Goal: Information Seeking & Learning: Check status

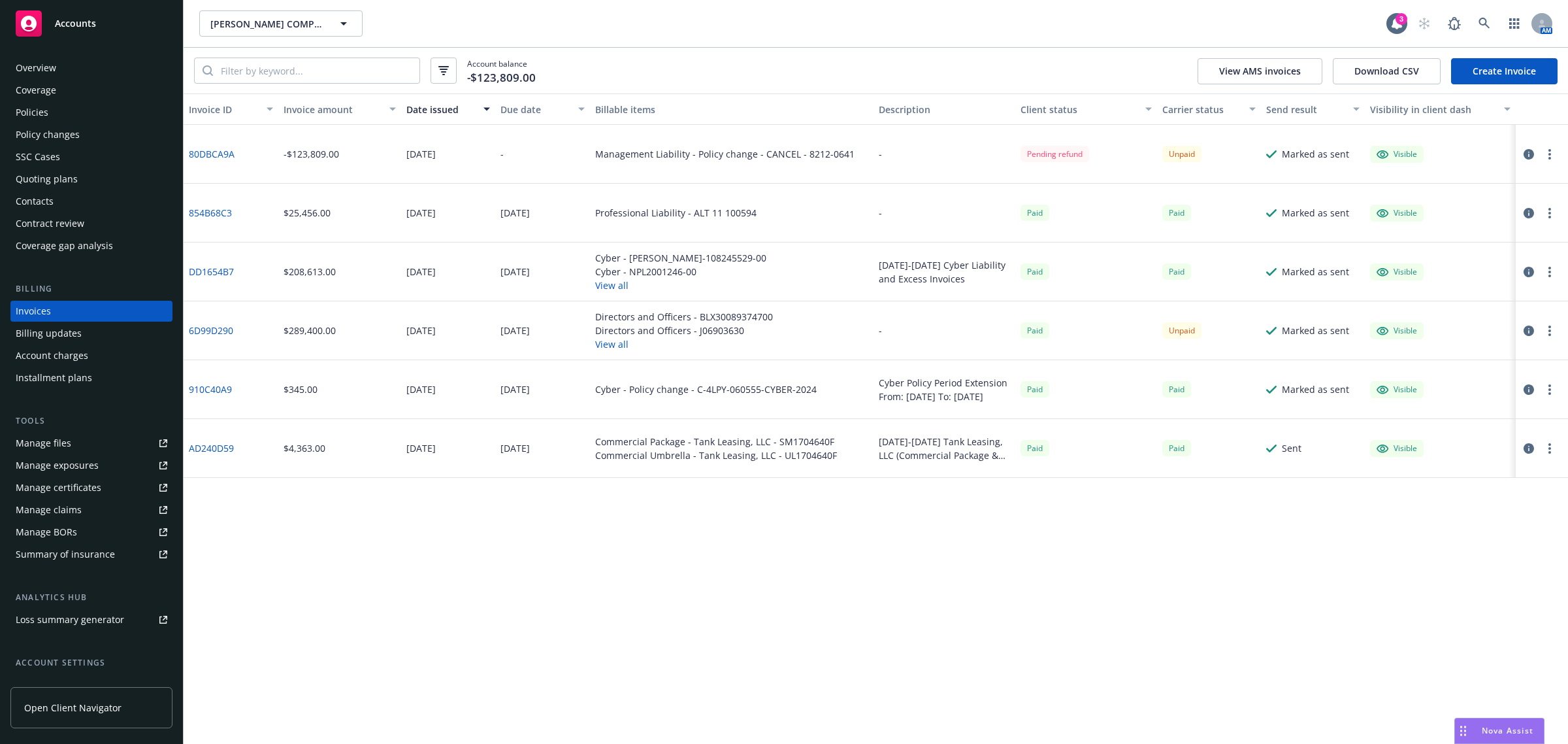
click at [589, 598] on div "Invoice ID Invoice amount Date issued Due date Billable items Description Clien…" at bounding box center [875, 418] width 1385 height 651
